Goal: Information Seeking & Learning: Compare options

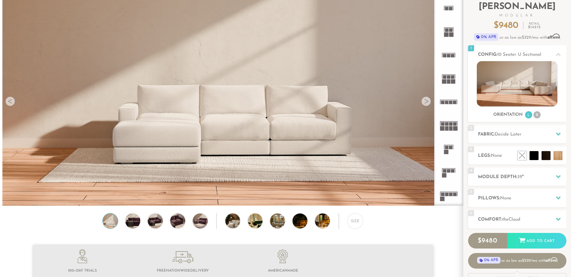
scroll to position [31, 0]
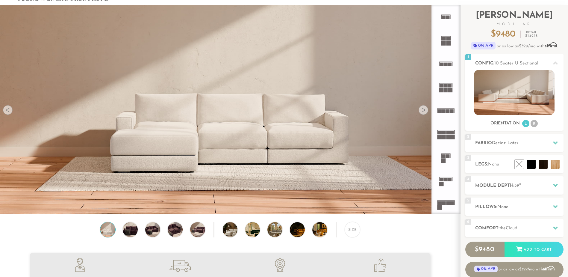
click at [177, 142] on img at bounding box center [230, 97] width 460 height 259
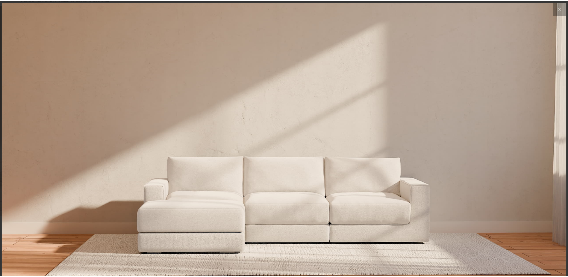
scroll to position [7016, 568]
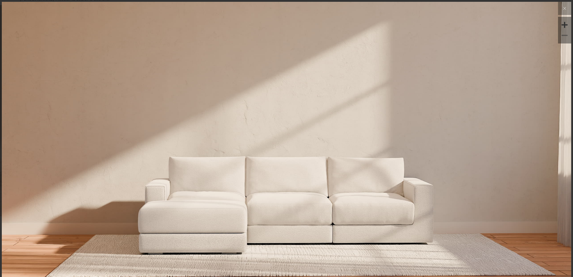
click at [271, 149] on img at bounding box center [286, 97] width 569 height 190
click at [560, 13] on button at bounding box center [564, 8] width 13 height 13
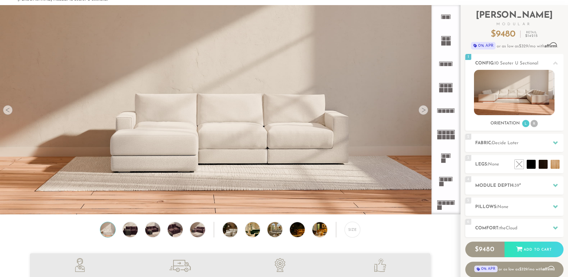
scroll to position [7007, 564]
click at [452, 137] on rect at bounding box center [453, 137] width 4 height 4
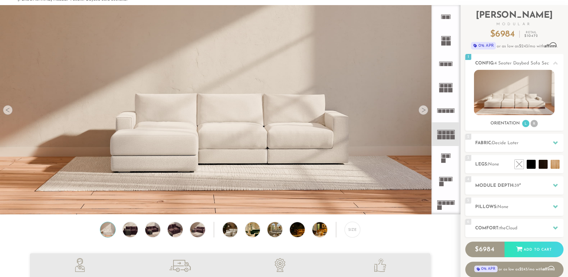
click at [445, 88] on icon at bounding box center [445, 86] width 23 height 23
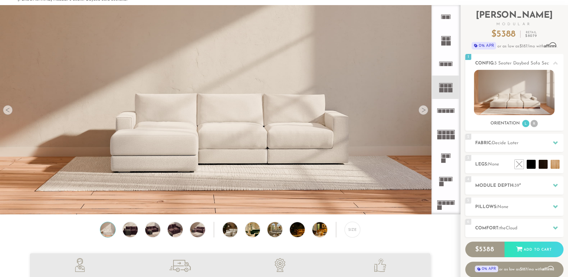
click at [425, 111] on div at bounding box center [424, 110] width 10 height 10
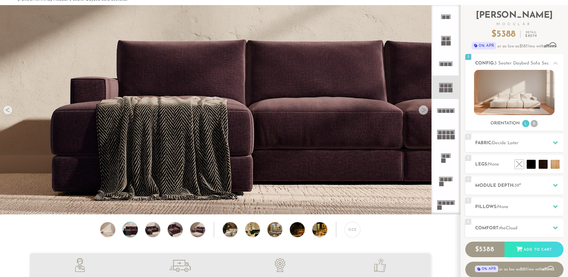
click at [424, 113] on div at bounding box center [424, 110] width 10 height 10
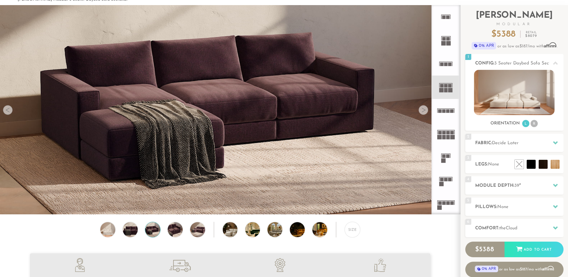
click at [424, 113] on div at bounding box center [424, 110] width 10 height 10
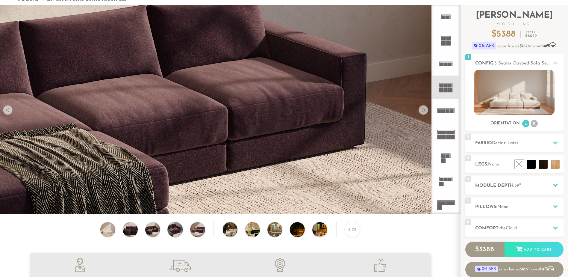
click at [424, 113] on div at bounding box center [424, 110] width 10 height 10
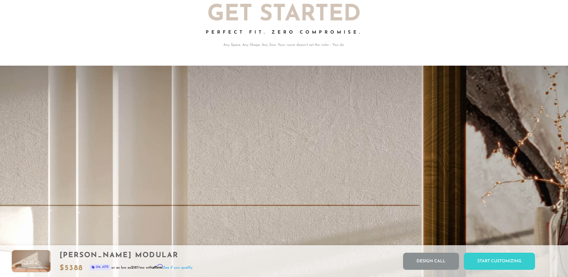
scroll to position [1308, 0]
click at [501, 261] on div "Start Customizing" at bounding box center [499, 261] width 71 height 17
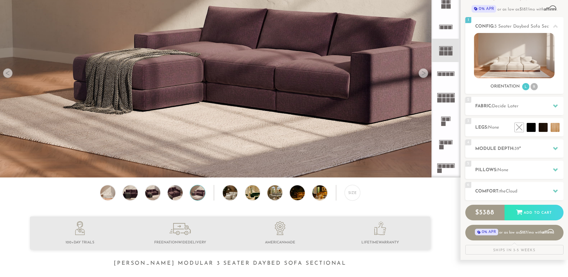
scroll to position [0, 0]
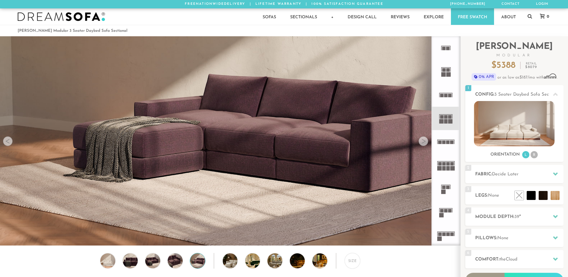
click at [448, 145] on icon at bounding box center [445, 141] width 23 height 23
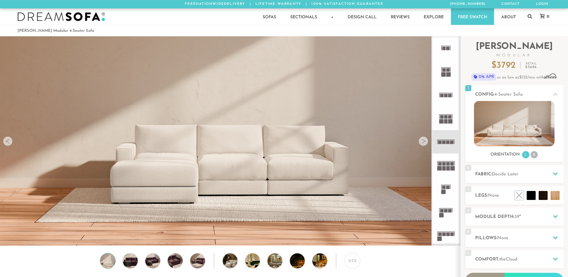
click at [447, 166] on rect at bounding box center [448, 168] width 4 height 4
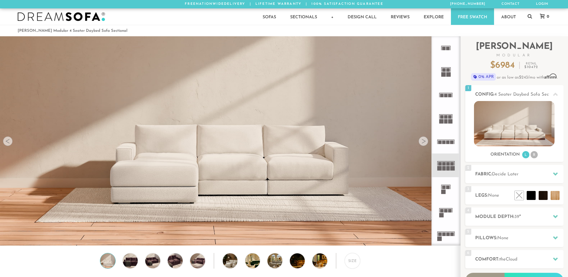
click at [448, 145] on icon at bounding box center [445, 141] width 23 height 23
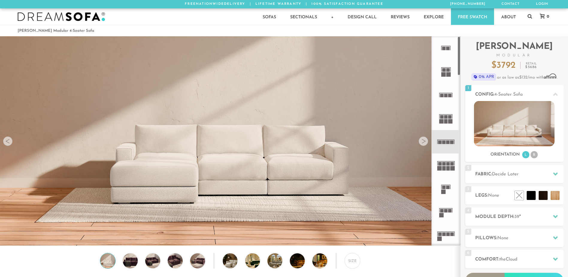
click at [445, 236] on rect at bounding box center [444, 234] width 4 height 4
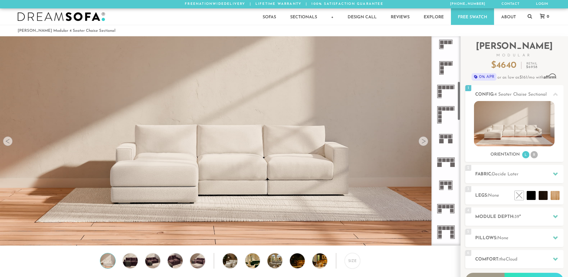
scroll to position [240, 0]
click at [451, 160] on rect at bounding box center [453, 159] width 4 height 4
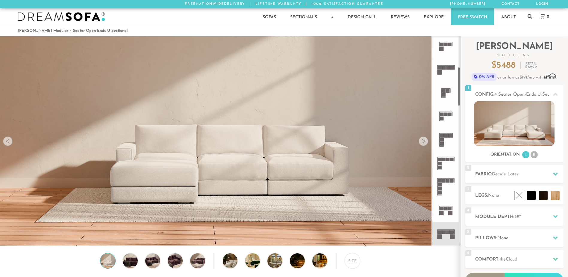
scroll to position [164, 0]
